Goal: Information Seeking & Learning: Understand process/instructions

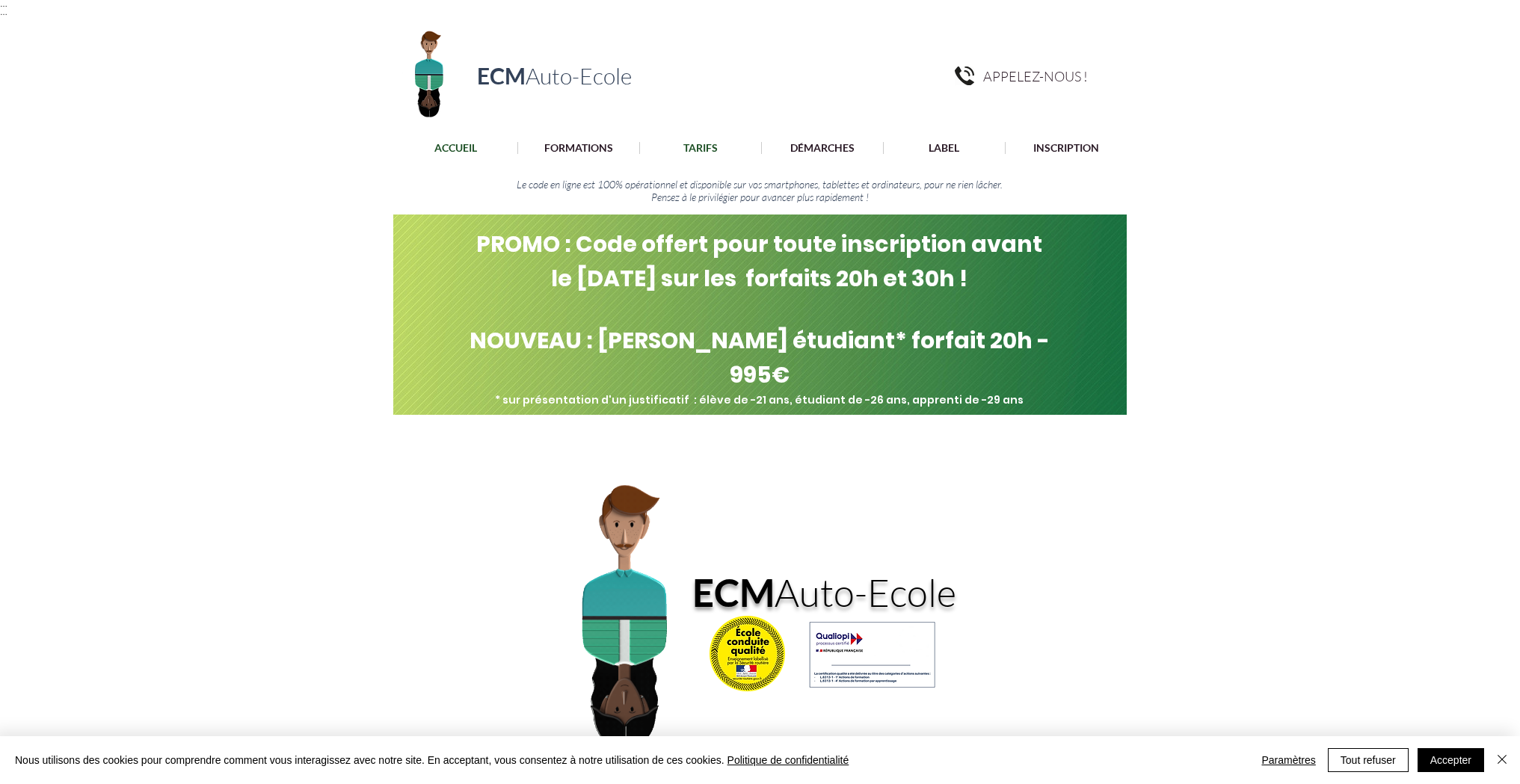
click at [698, 149] on p "TARIFS" at bounding box center [700, 148] width 49 height 12
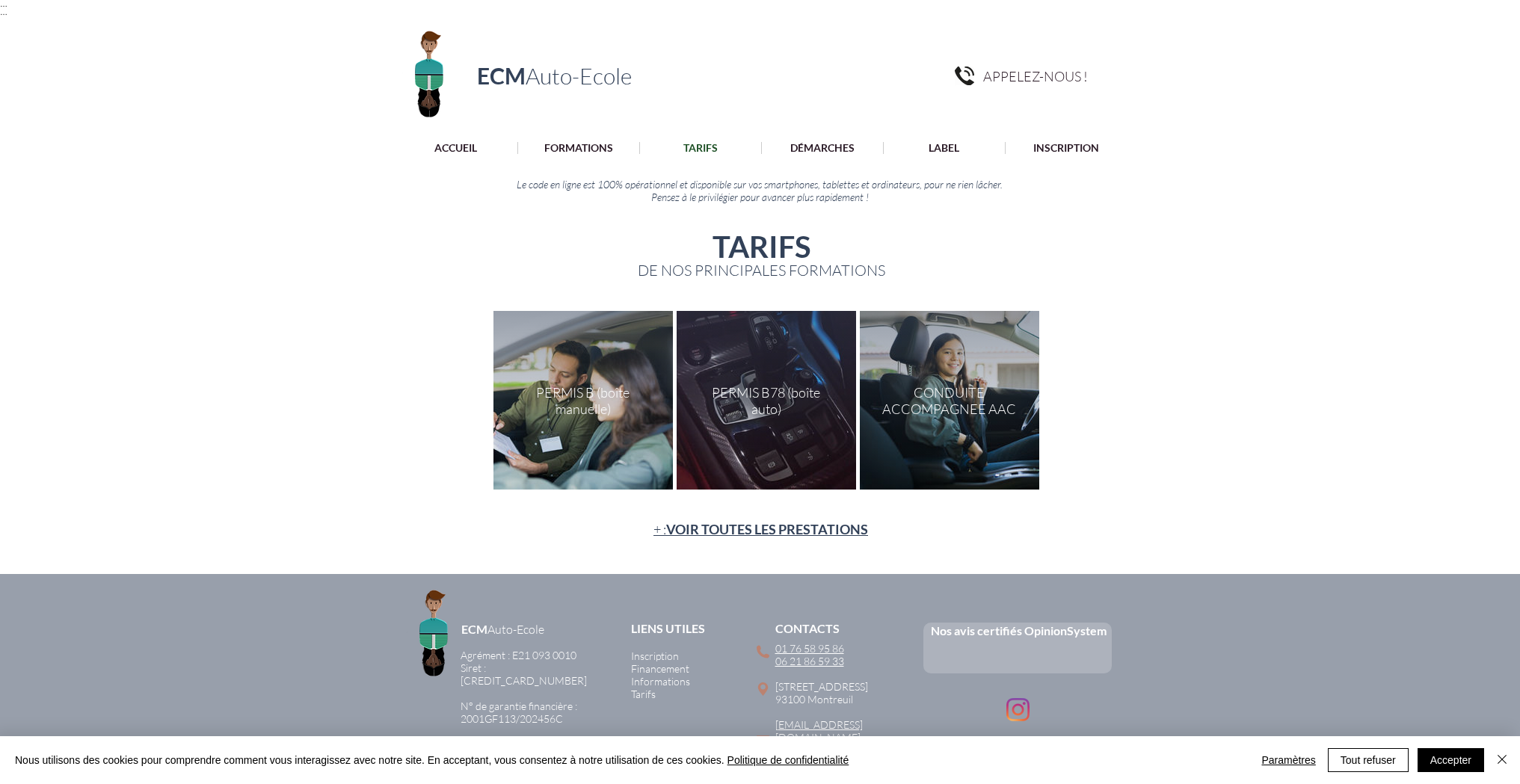
click at [599, 391] on div "main content" at bounding box center [583, 400] width 179 height 179
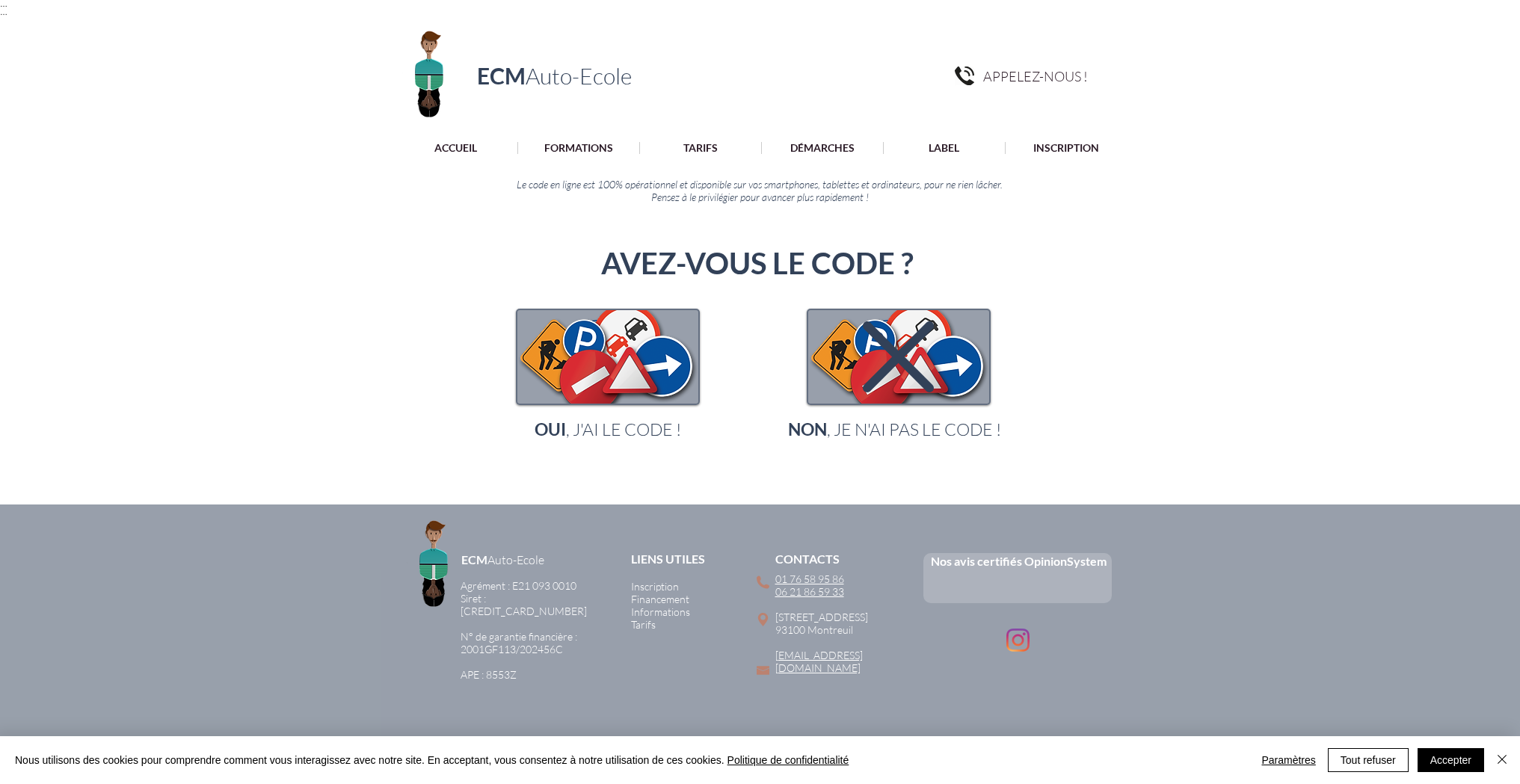
click at [620, 431] on span "OUI , J'AI LE CODE !" at bounding box center [608, 429] width 147 height 21
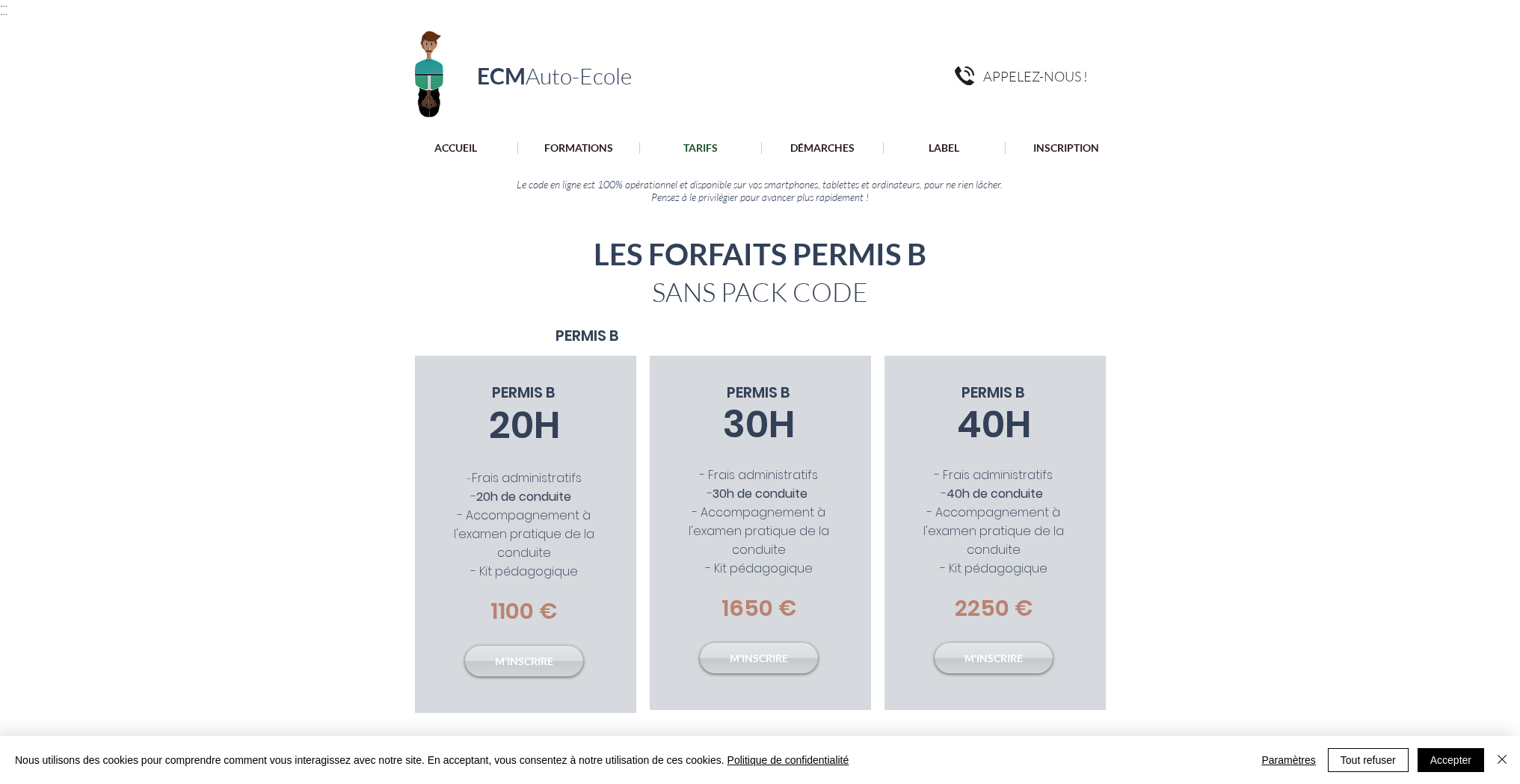
click at [703, 149] on p "TARIFS" at bounding box center [700, 148] width 49 height 12
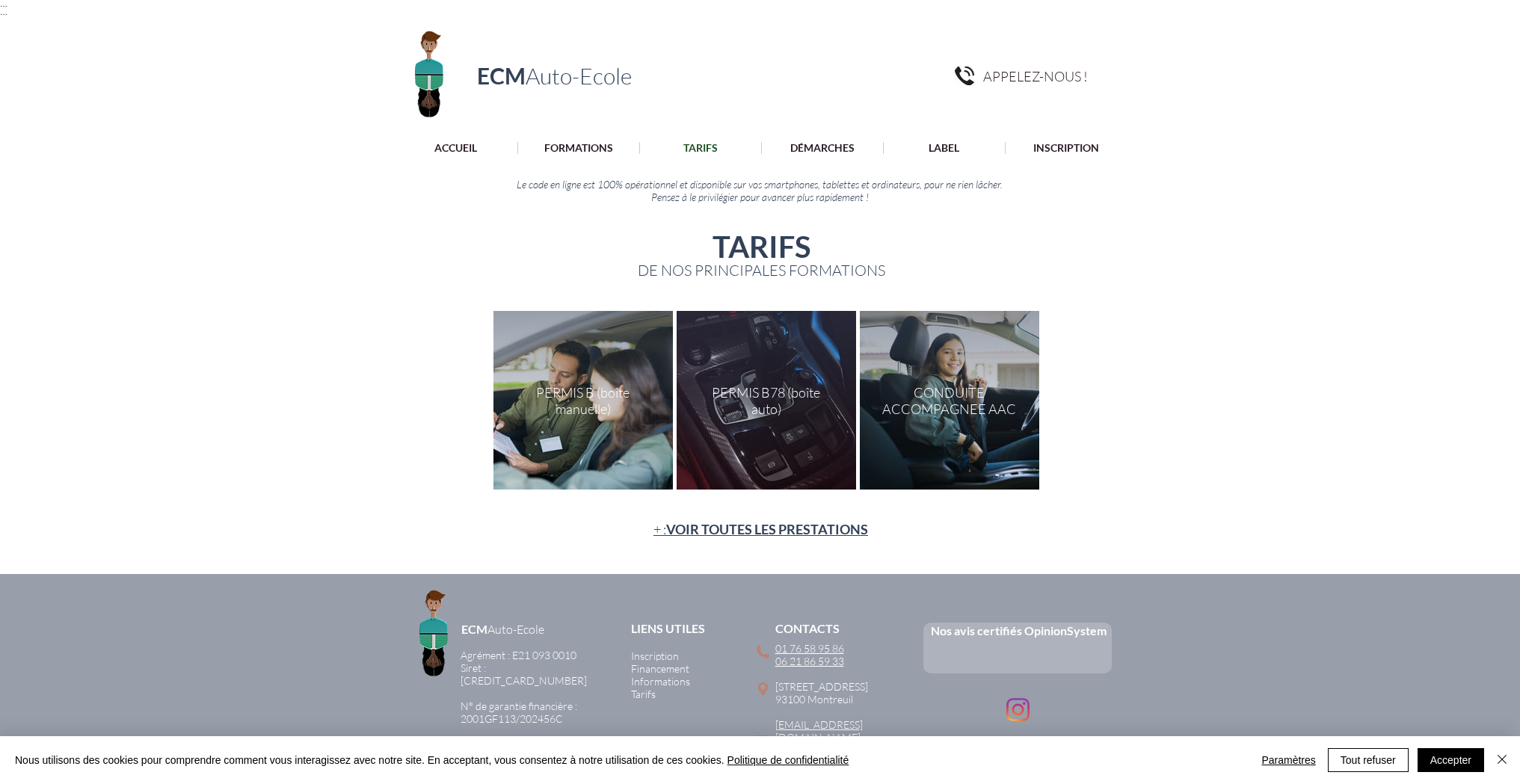
click at [761, 390] on div "main content" at bounding box center [766, 400] width 179 height 179
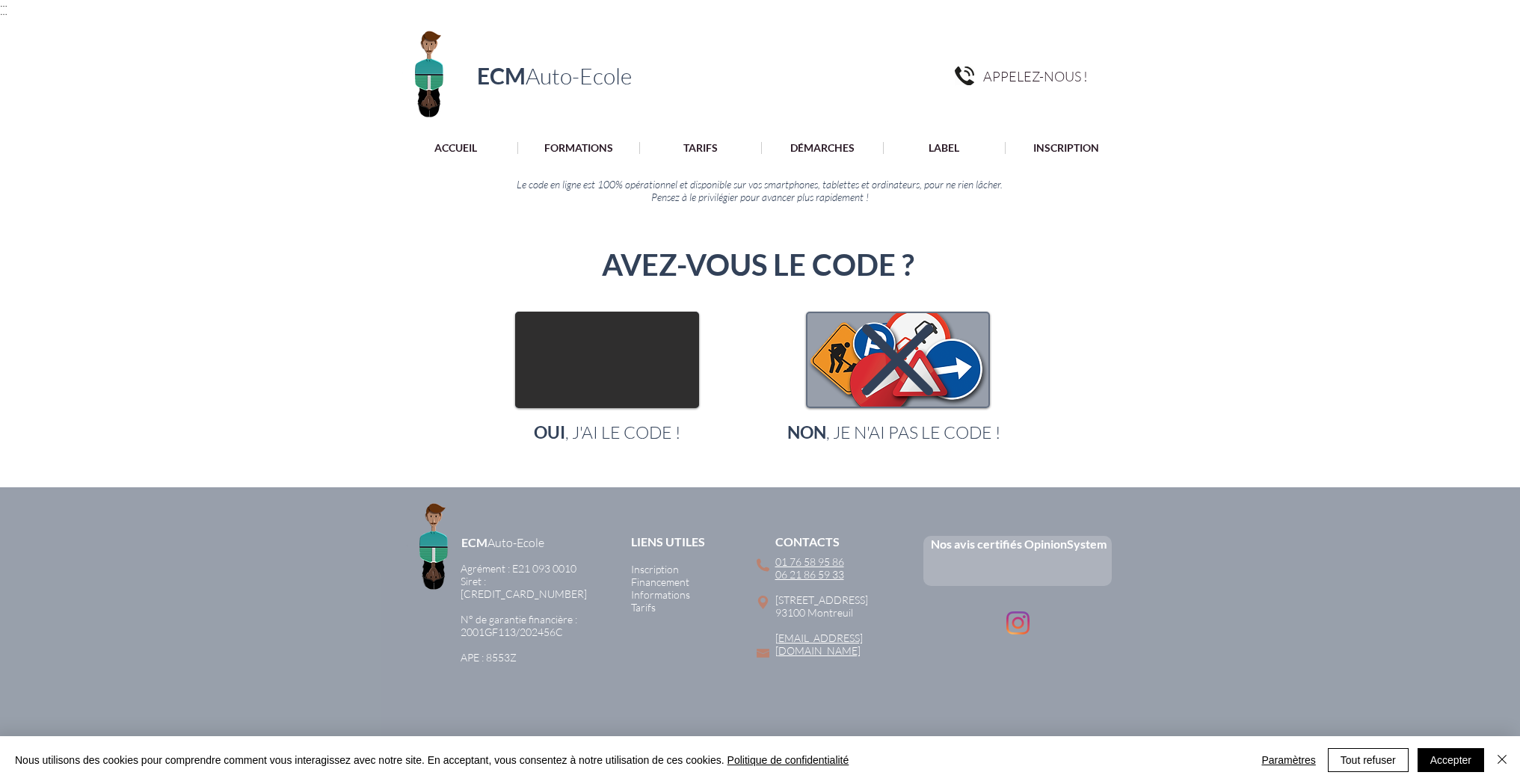
click at [657, 361] on img "main content" at bounding box center [607, 360] width 181 height 94
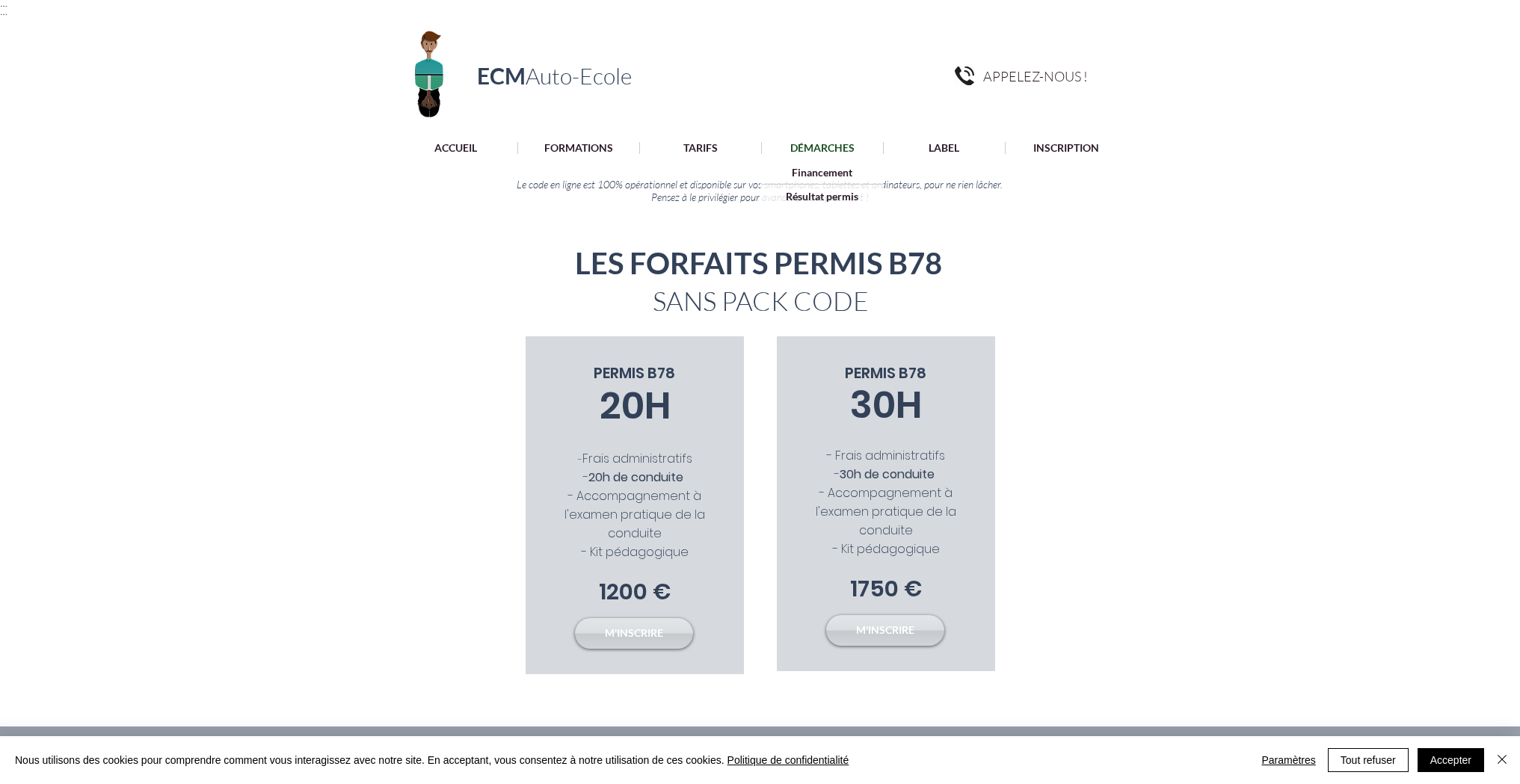
click at [812, 148] on p "DÉMARCHES" at bounding box center [823, 148] width 79 height 12
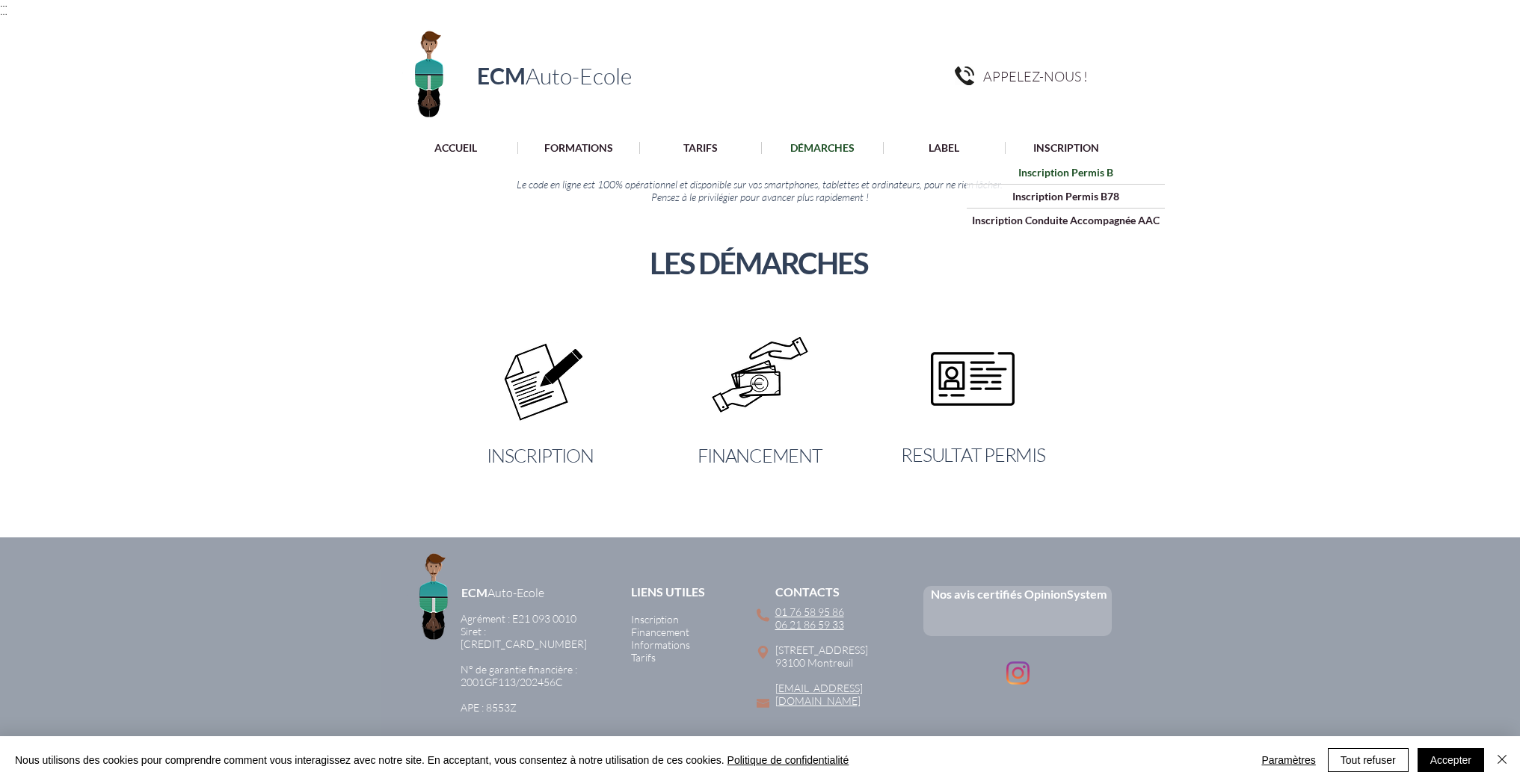
click at [1055, 173] on p "Inscription Permis B" at bounding box center [1066, 172] width 106 height 23
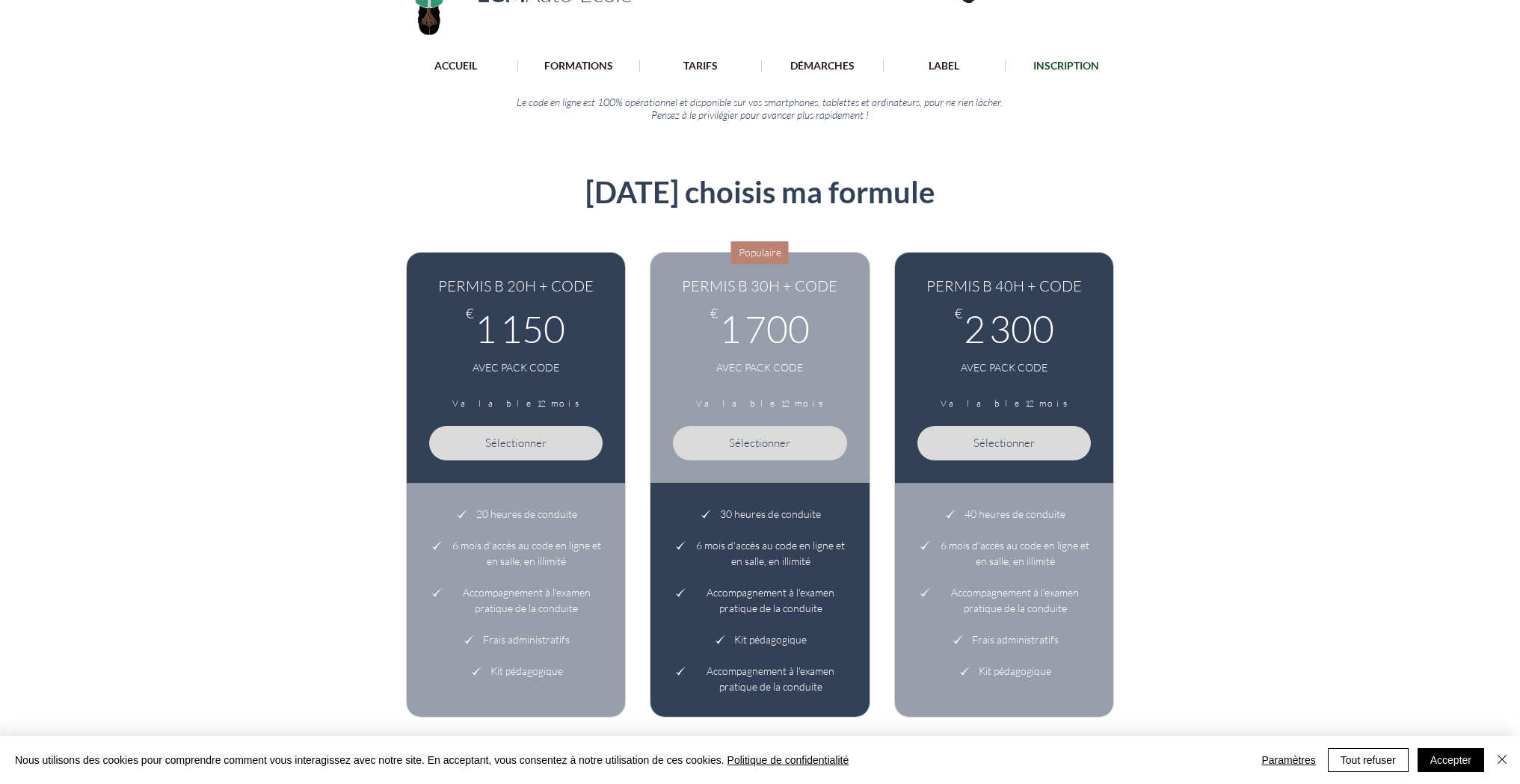
scroll to position [4, 0]
